Goal: Task Accomplishment & Management: Manage account settings

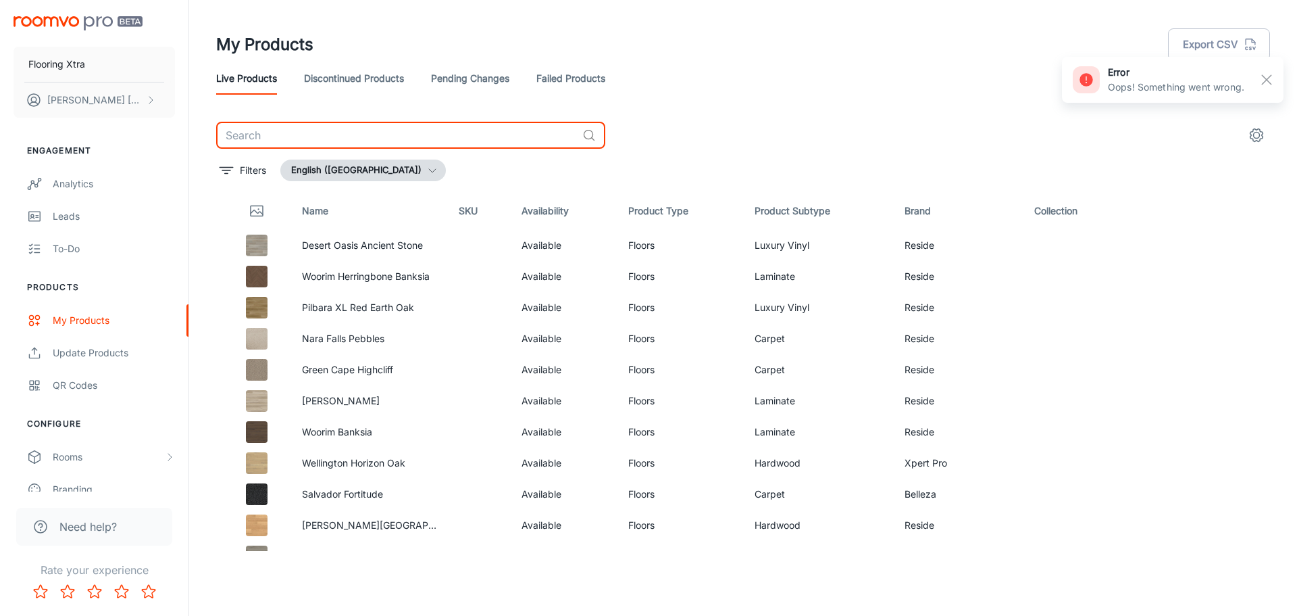
click at [472, 139] on input "text" at bounding box center [396, 135] width 361 height 27
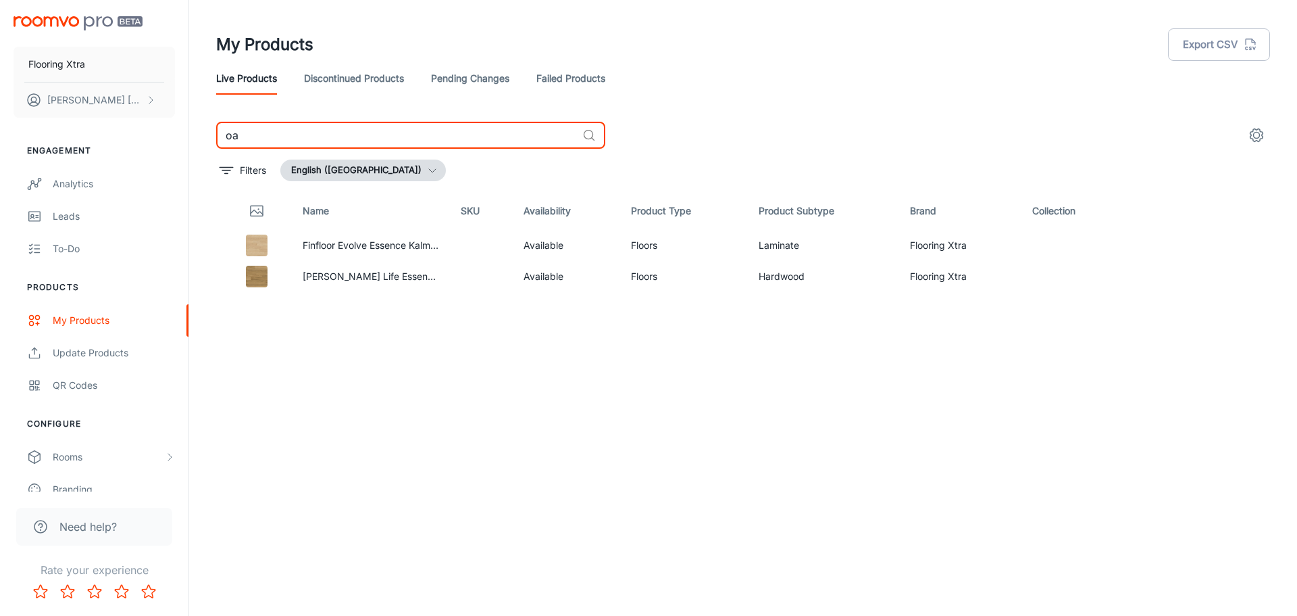
type input "o"
